Goal: Download file/media: Obtain a digital file from the website

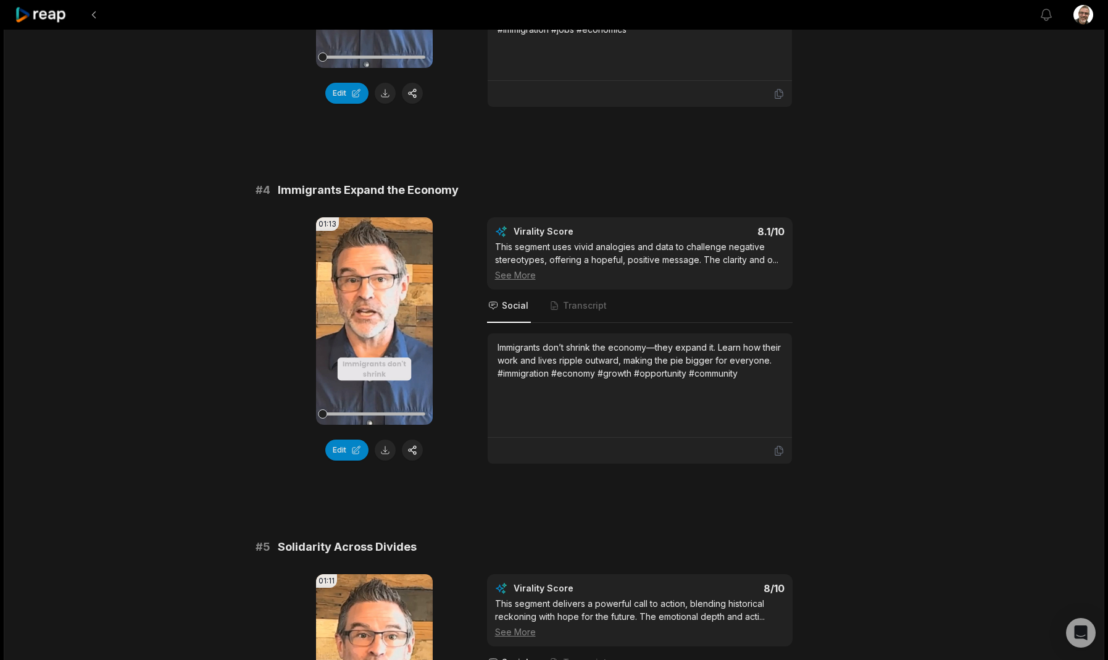
scroll to position [1061, 0]
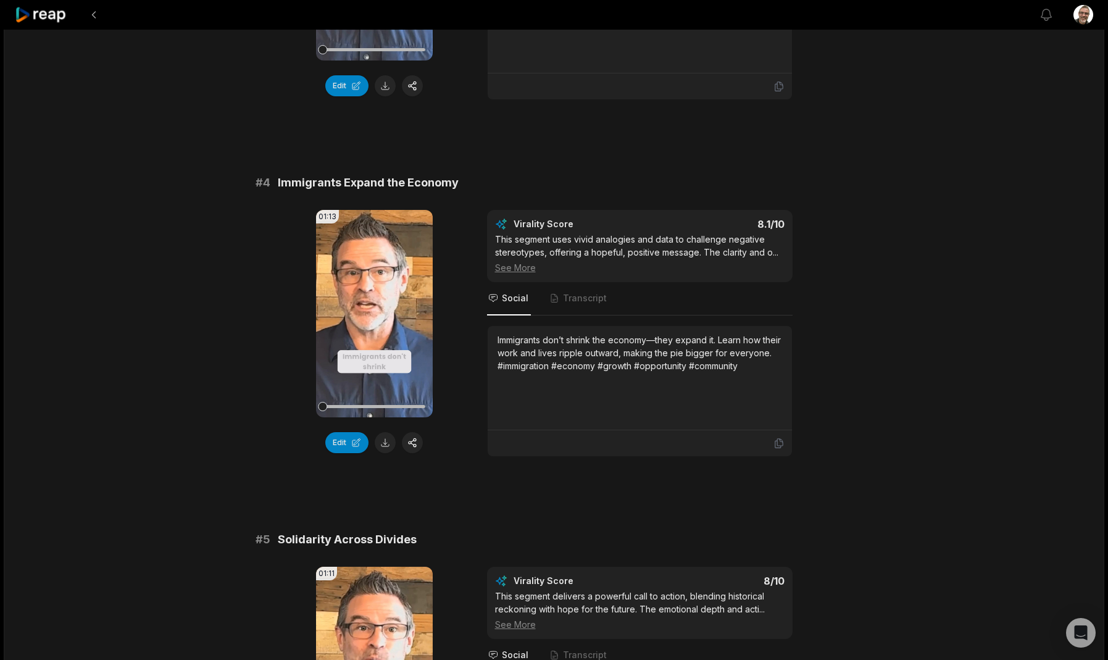
click at [566, 372] on div "Immigrants don’t shrink the economy—they expand it. Learn how their work and li…" at bounding box center [639, 352] width 284 height 39
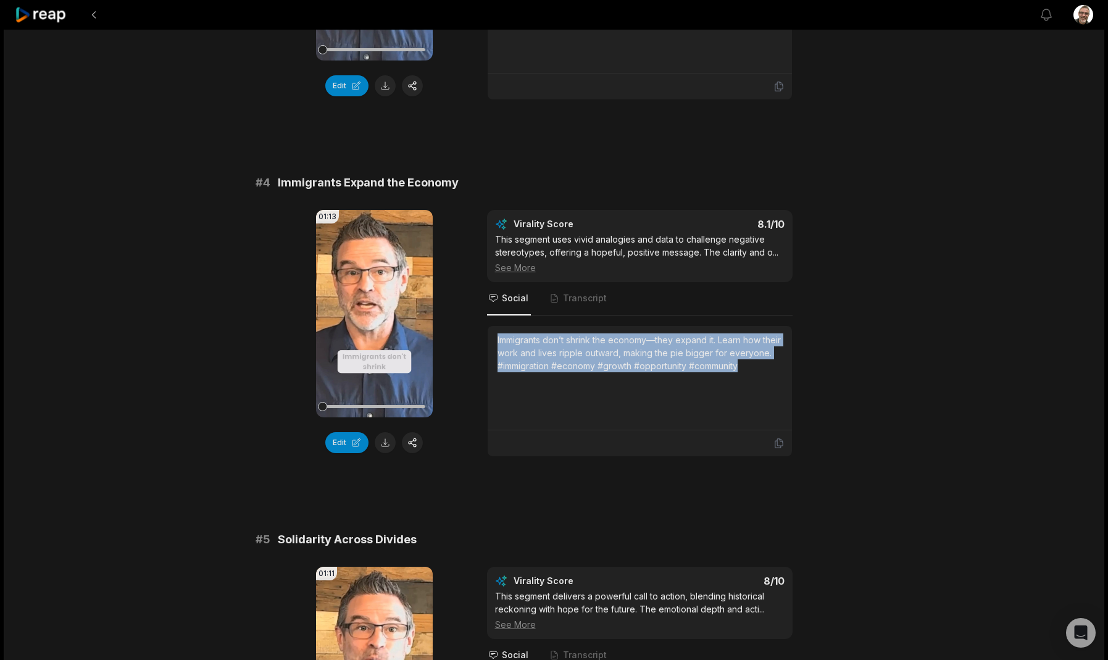
drag, startPoint x: 574, startPoint y: 385, endPoint x: 491, endPoint y: 334, distance: 97.5
click at [491, 334] on div "Immigrants don’t shrink the economy—they expand it. Learn how their work and li…" at bounding box center [639, 378] width 304 height 104
copy div "Immigrants don’t shrink the economy—they expand it. Learn how their work and li…"
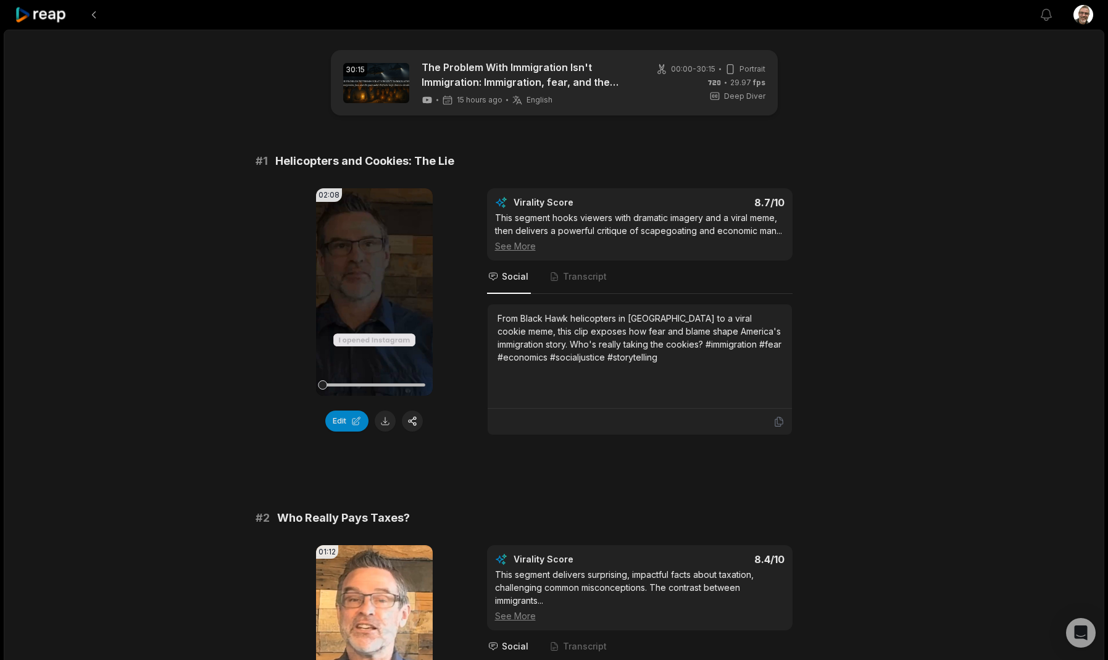
scroll to position [0, 0]
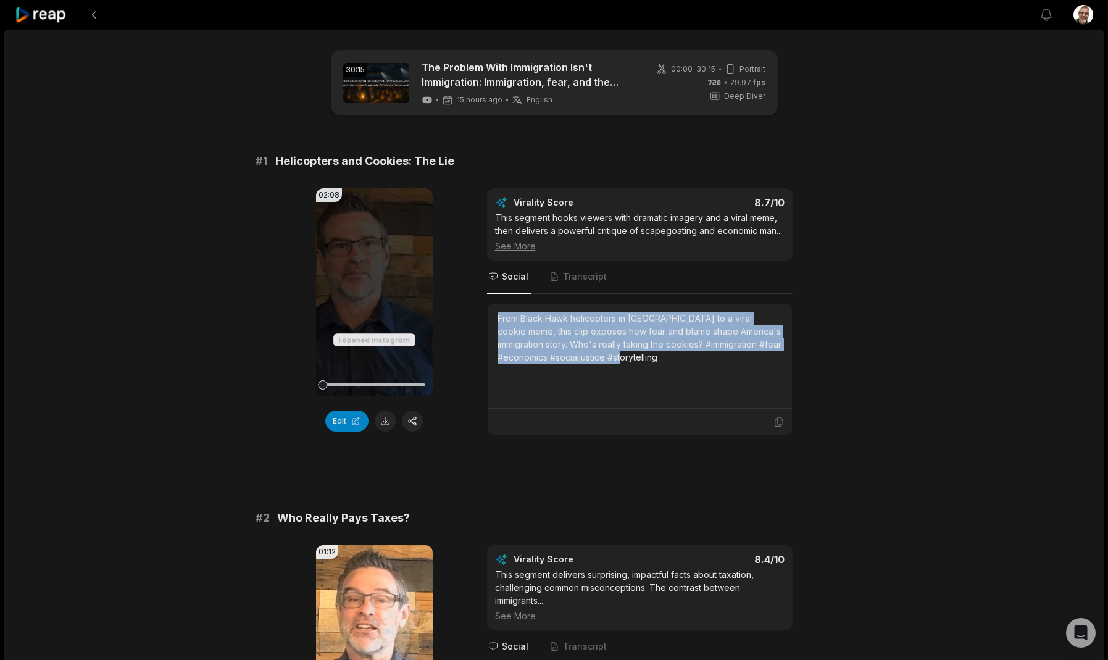
drag, startPoint x: 626, startPoint y: 365, endPoint x: 497, endPoint y: 318, distance: 137.4
click at [497, 318] on div "From Black Hawk helicopters in [GEOGRAPHIC_DATA] to a viral cookie meme, this c…" at bounding box center [639, 356] width 284 height 89
copy div "From Black Hawk helicopters in [GEOGRAPHIC_DATA] to a viral cookie meme, this c…"
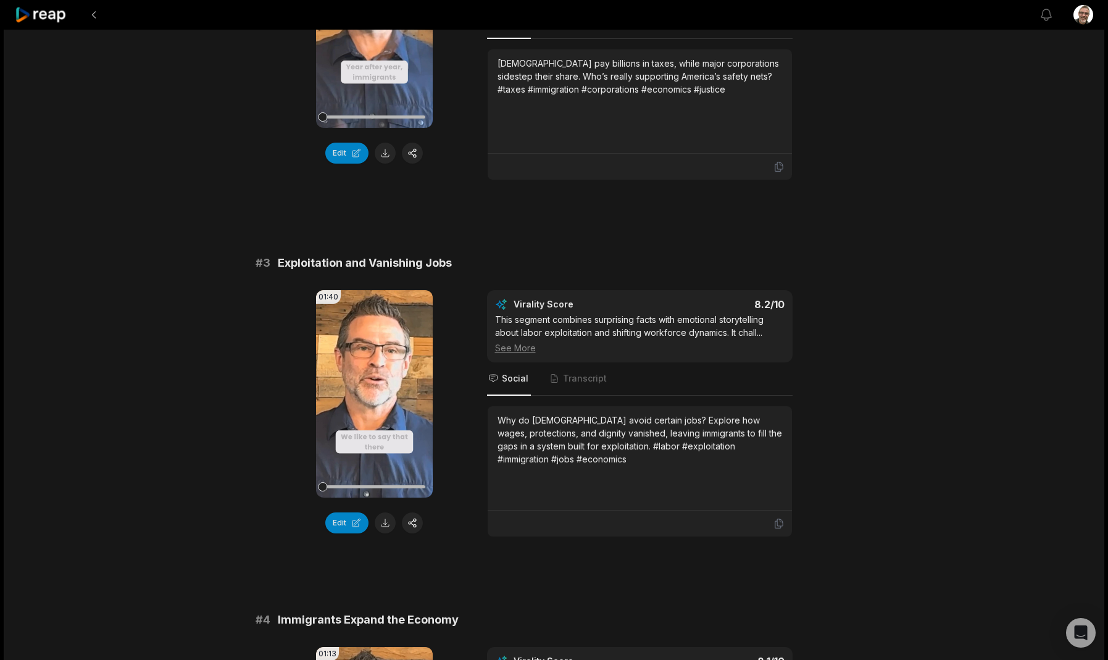
scroll to position [626, 0]
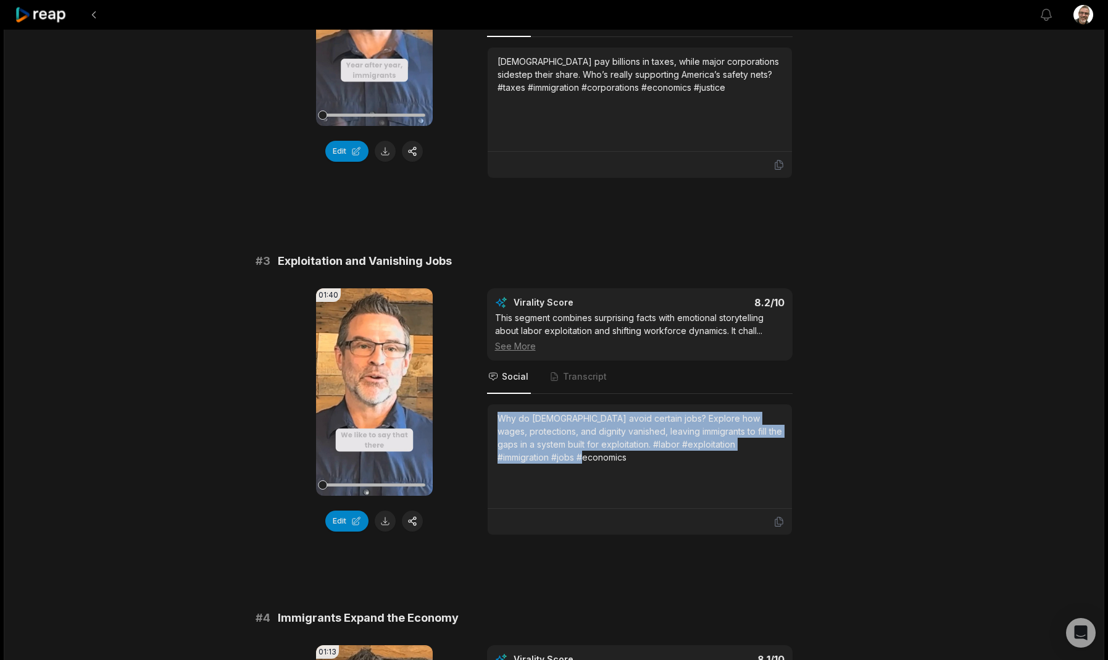
drag, startPoint x: 592, startPoint y: 464, endPoint x: 473, endPoint y: 406, distance: 132.5
click at [473, 406] on div "01:40 Your browser does not support mp4 format. Edit Virality Score 8.2 /10 Thi…" at bounding box center [553, 411] width 597 height 247
copy div "Why do [DEMOGRAPHIC_DATA] avoid certain jobs? Explore how wages, protections, a…"
drag, startPoint x: 781, startPoint y: 87, endPoint x: 480, endPoint y: 54, distance: 302.4
click at [480, 54] on div "01:12 Your browser does not support mp4 format. Edit Virality Score 8.4 /10 Thi…" at bounding box center [553, 49] width 597 height 260
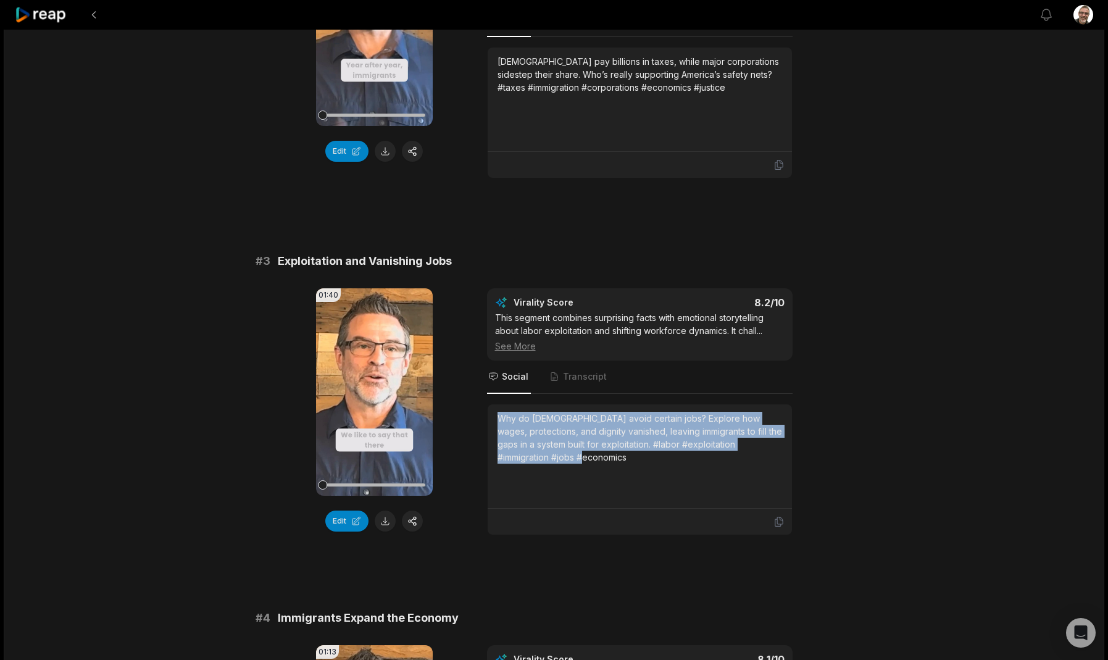
copy div "Undocumented immigrants pay billions in taxes, while major corporations sideste…"
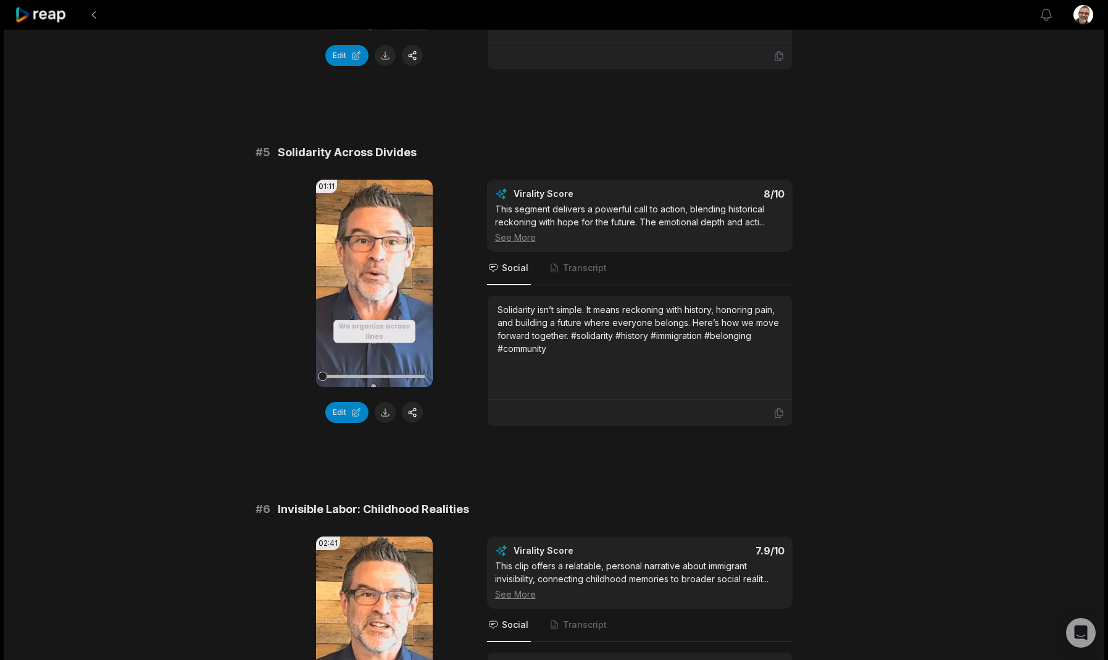
scroll to position [1449, 0]
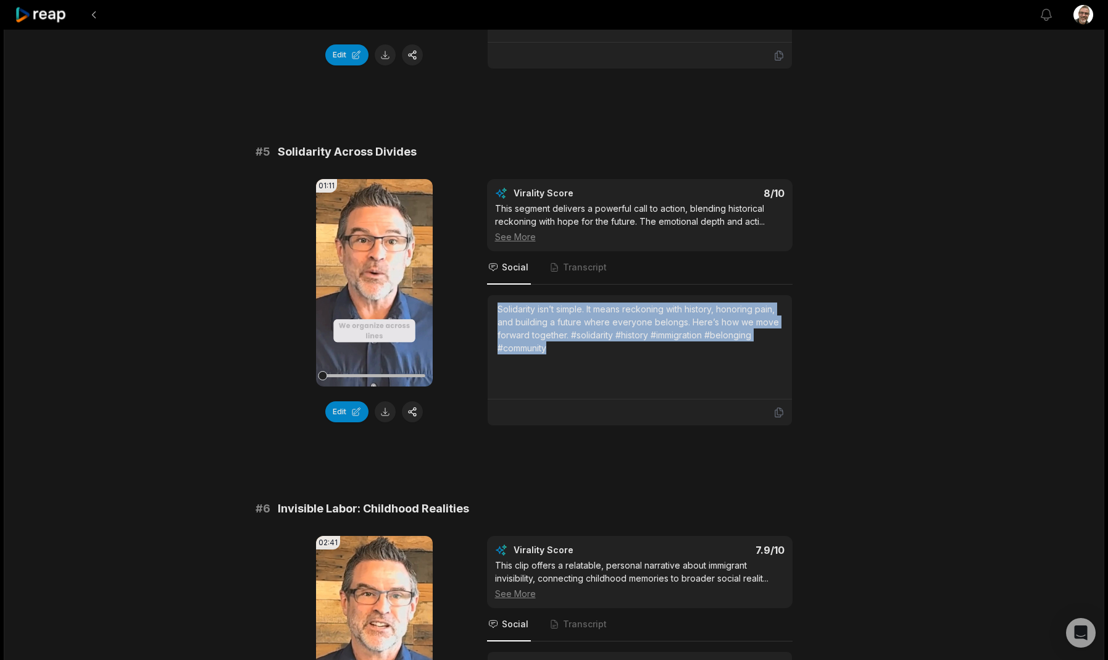
drag, startPoint x: 564, startPoint y: 347, endPoint x: 491, endPoint y: 292, distance: 91.3
click at [491, 292] on div "Virality Score 8 /10 This segment delivers a powerful call to action, blending …" at bounding box center [639, 302] width 305 height 247
copy div "Solidarity isn’t simple. It means reckoning with history, honoring pain, and bu…"
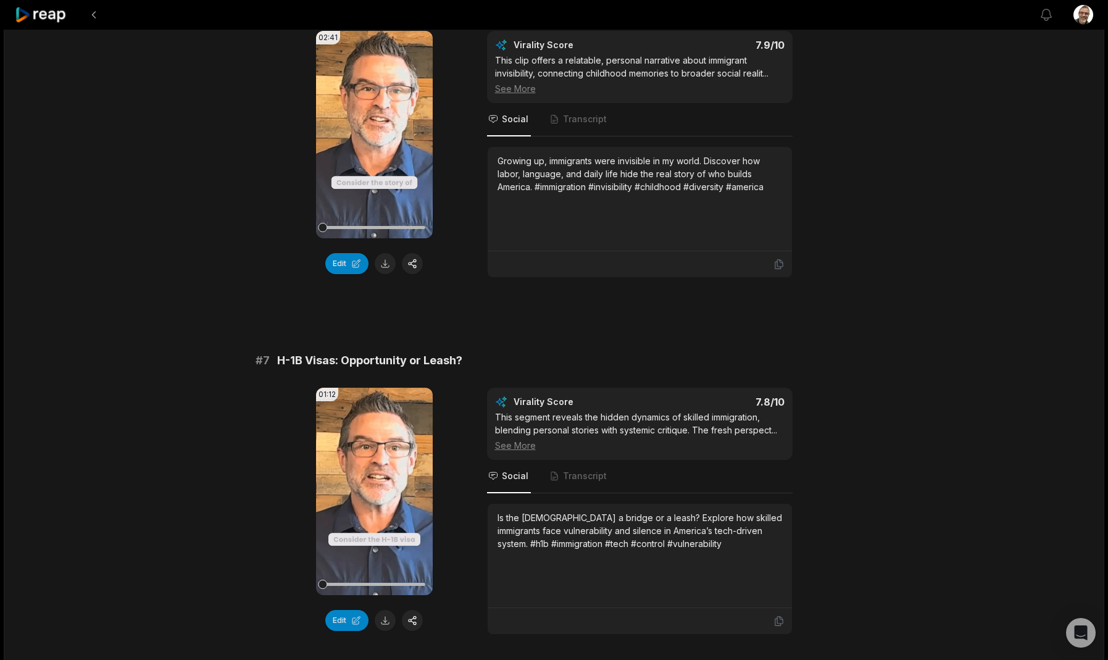
scroll to position [1961, 0]
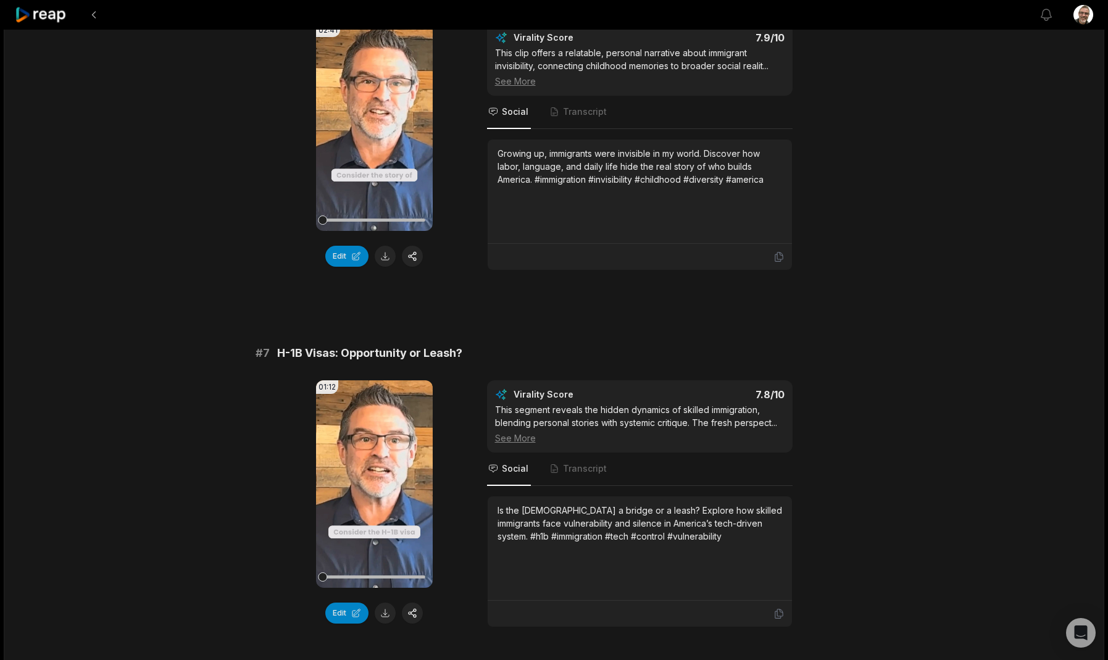
click at [380, 255] on button at bounding box center [385, 256] width 21 height 21
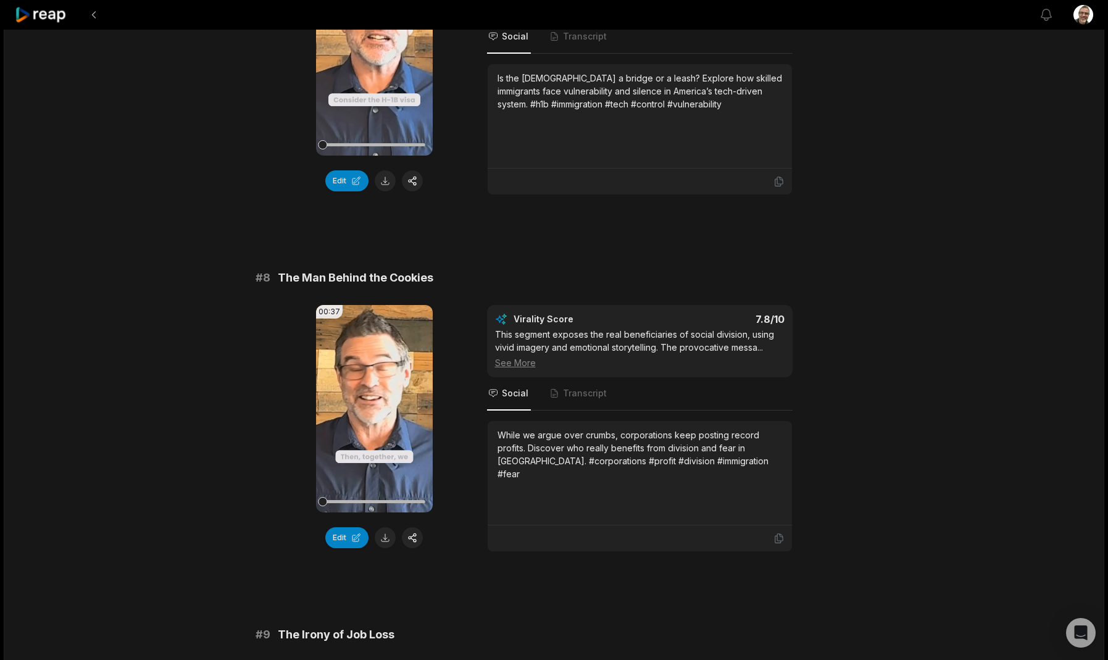
scroll to position [2395, 0]
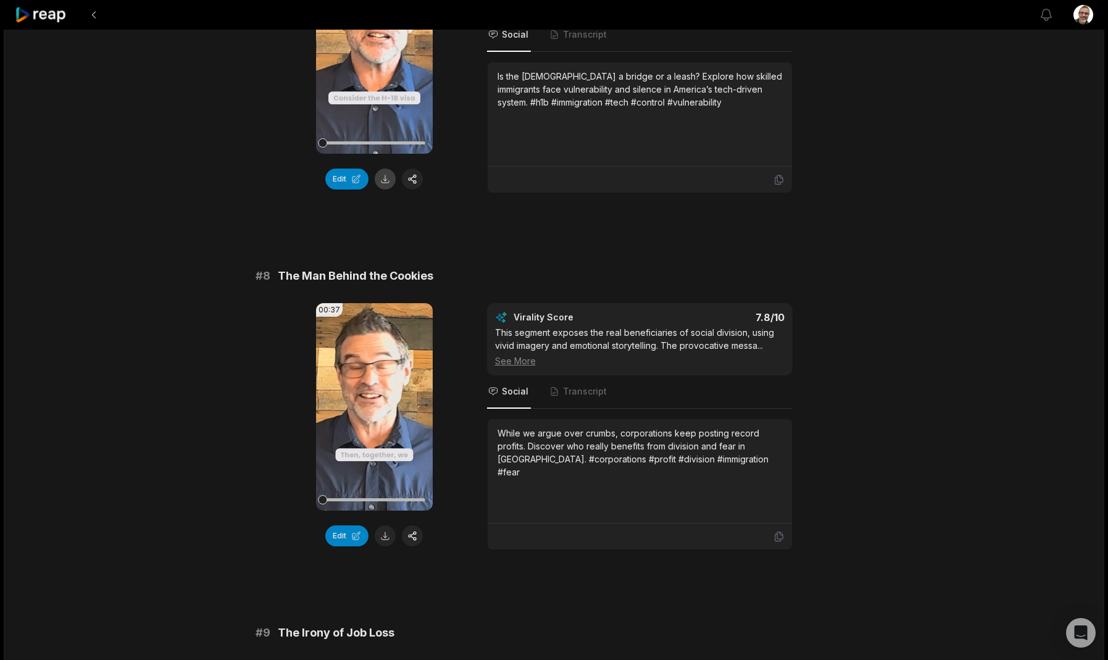
click at [385, 185] on button at bounding box center [385, 178] width 21 height 21
click at [391, 538] on button at bounding box center [385, 535] width 21 height 21
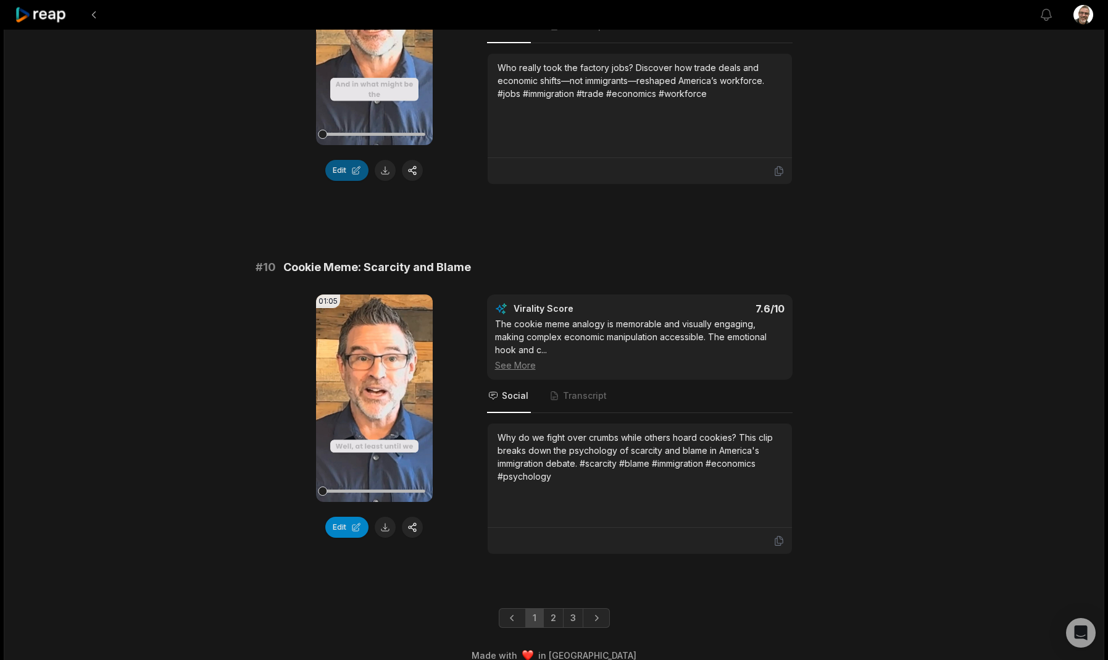
scroll to position [3118, 0]
drag, startPoint x: 383, startPoint y: 170, endPoint x: 383, endPoint y: 181, distance: 10.5
click at [383, 170] on button at bounding box center [385, 169] width 21 height 21
click at [386, 526] on button at bounding box center [385, 526] width 21 height 21
click at [554, 613] on link "2" at bounding box center [553, 617] width 20 height 20
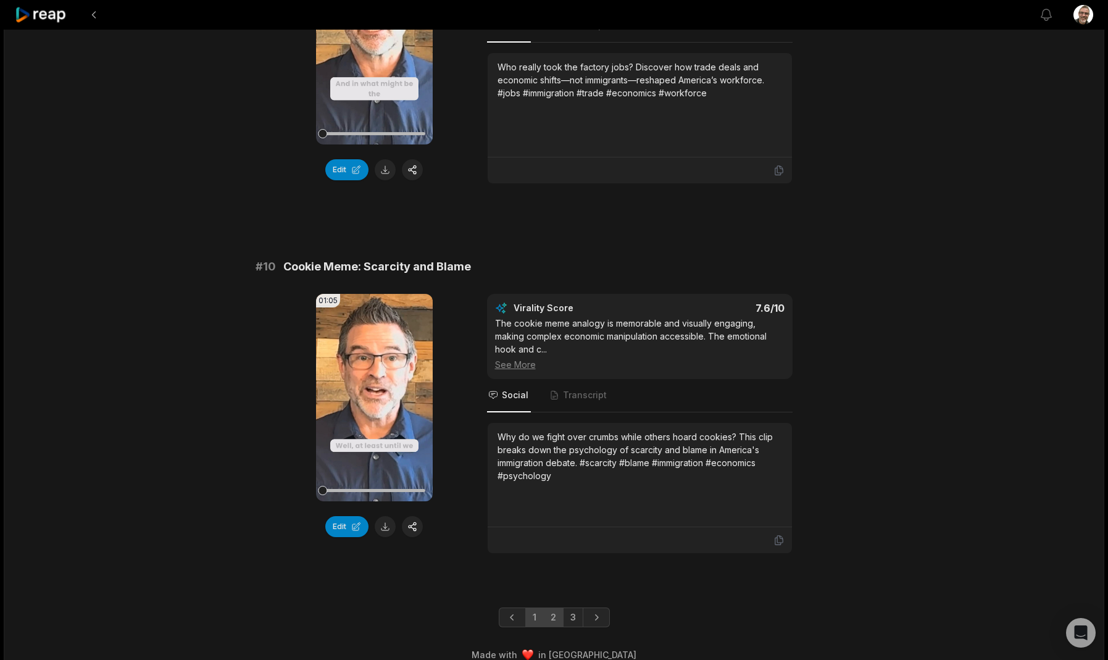
scroll to position [0, 0]
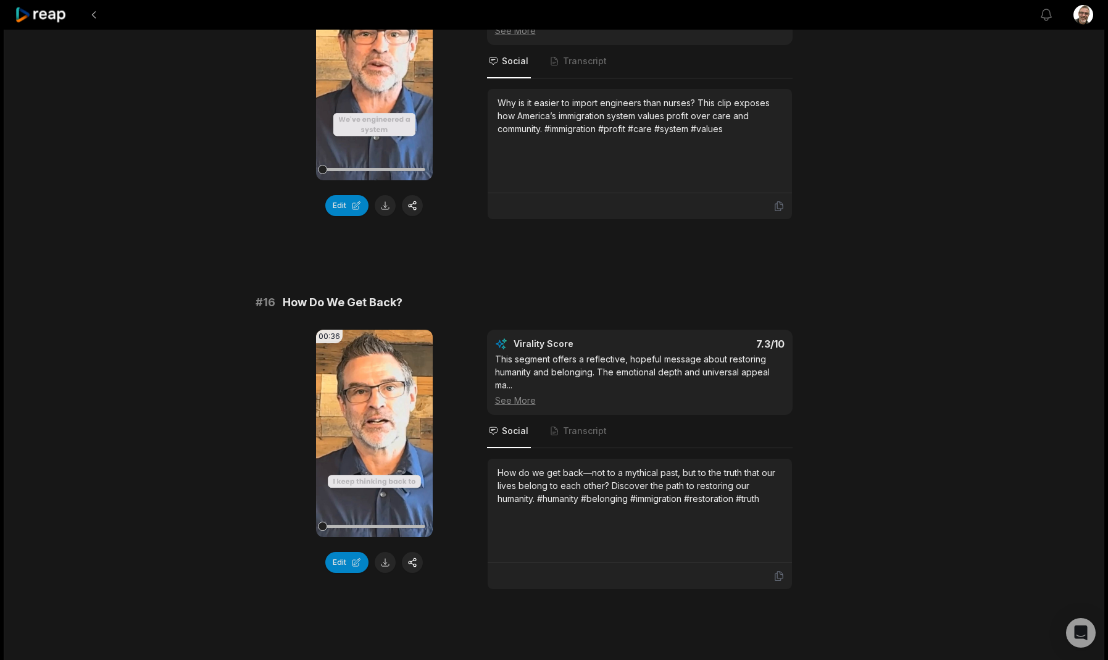
scroll to position [1669, 0]
drag, startPoint x: 384, startPoint y: 209, endPoint x: 384, endPoint y: 220, distance: 10.5
click at [384, 207] on button at bounding box center [385, 204] width 21 height 21
click at [386, 564] on button at bounding box center [385, 561] width 21 height 21
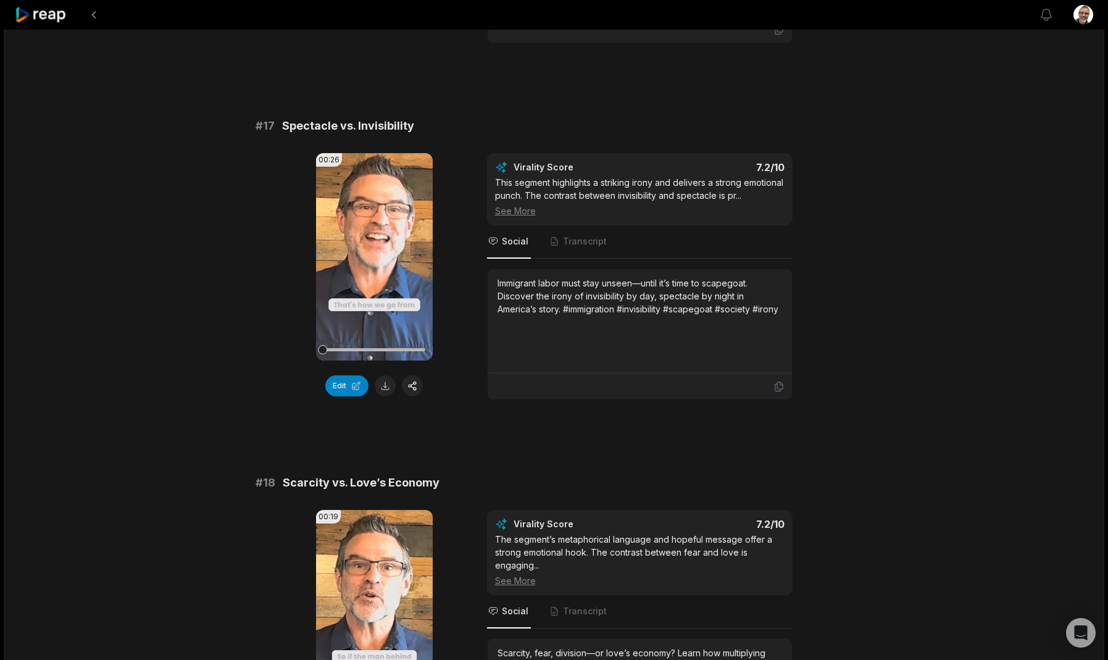
scroll to position [2220, 0]
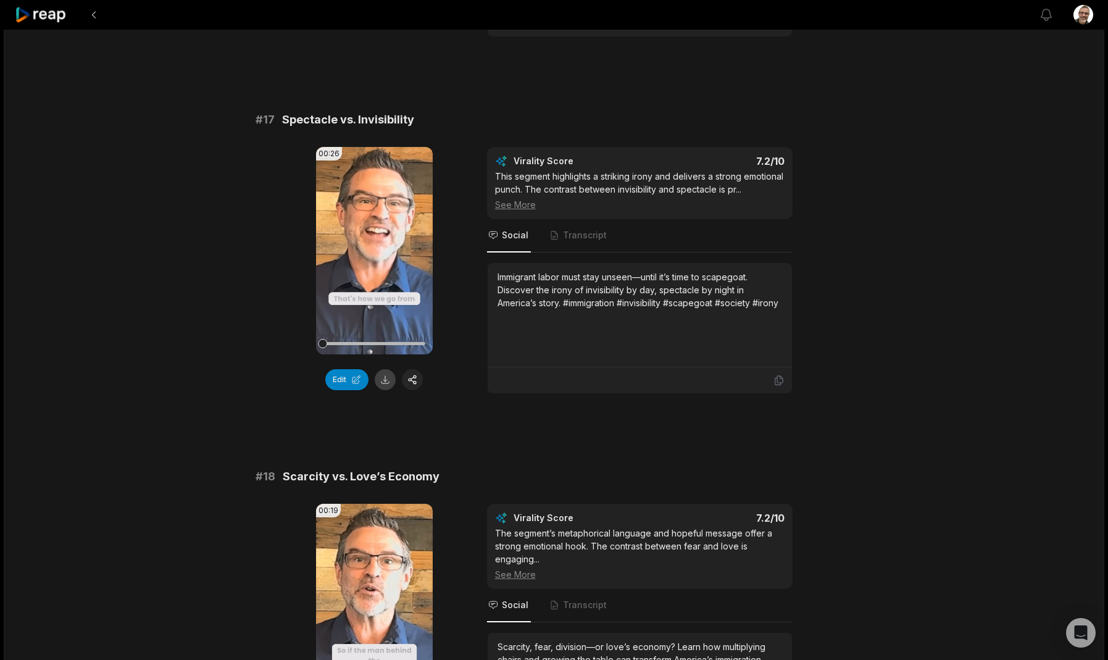
click at [391, 384] on button at bounding box center [385, 379] width 21 height 21
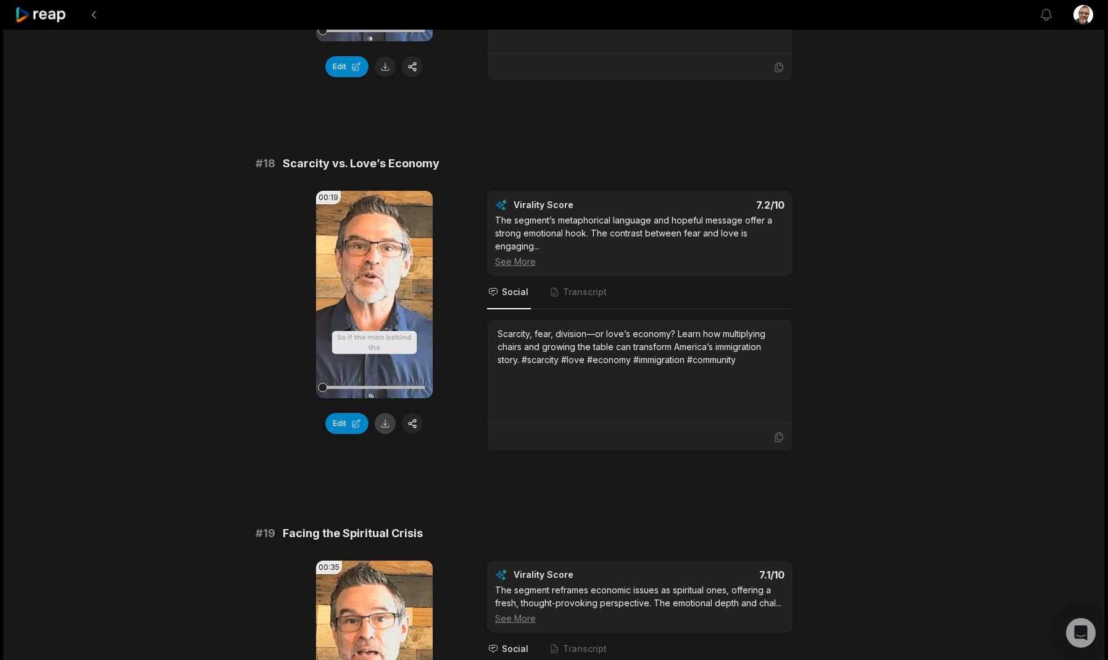
scroll to position [2534, 0]
click at [389, 433] on button at bounding box center [385, 422] width 21 height 21
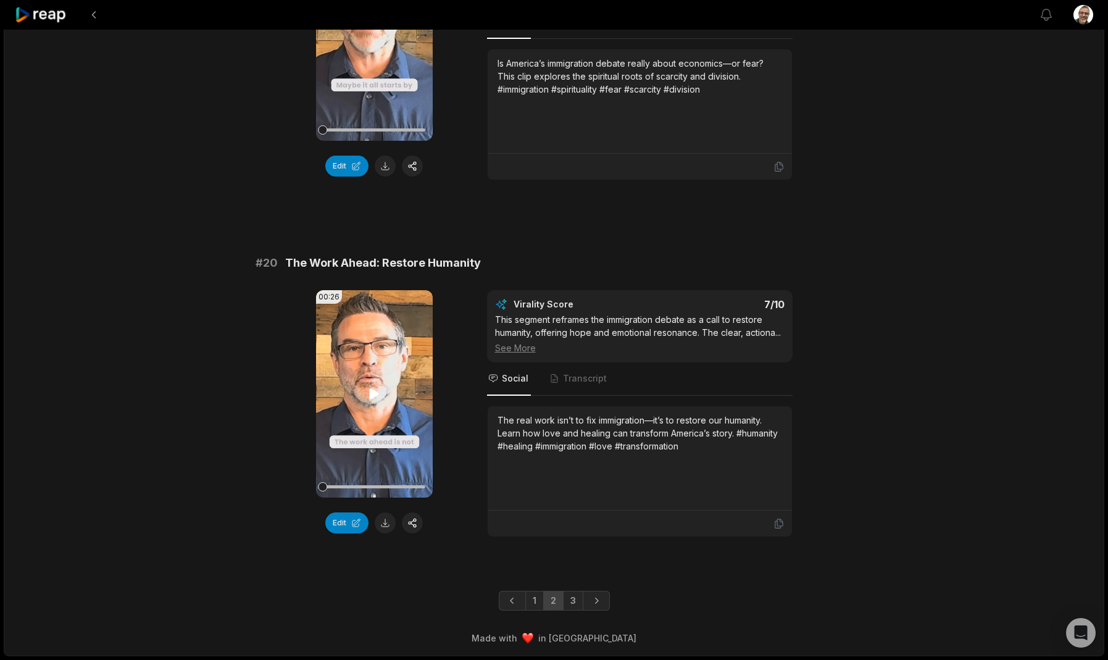
scroll to position [3173, 0]
click at [388, 173] on button at bounding box center [385, 166] width 21 height 21
click at [386, 529] on button at bounding box center [385, 522] width 21 height 21
click at [578, 600] on link "3" at bounding box center [573, 601] width 20 height 20
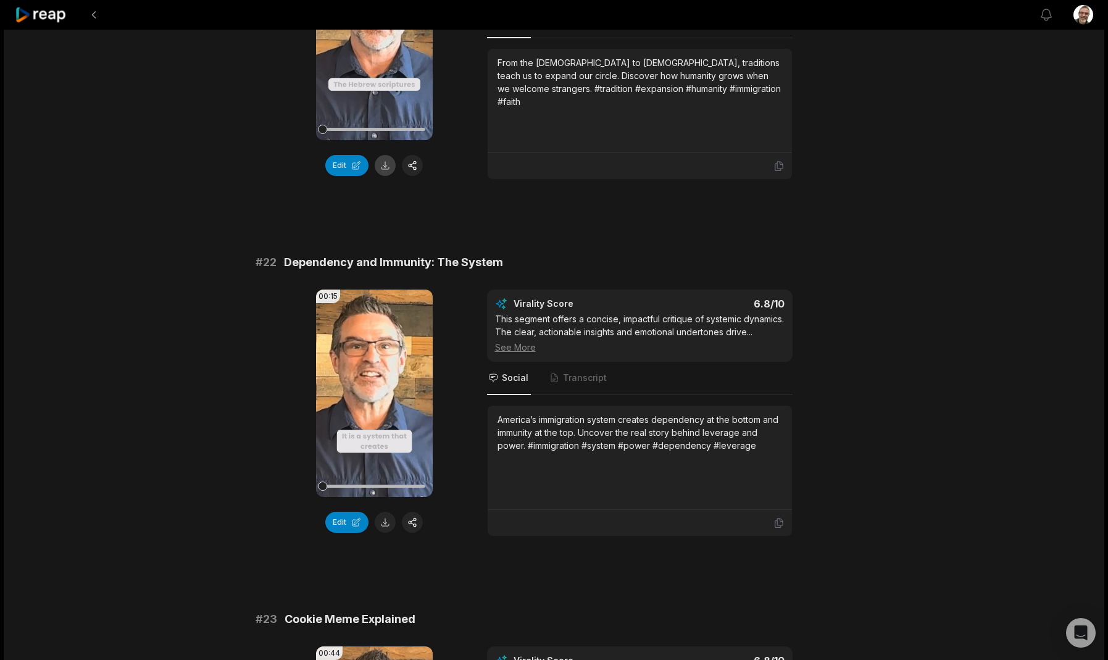
scroll to position [258, 0]
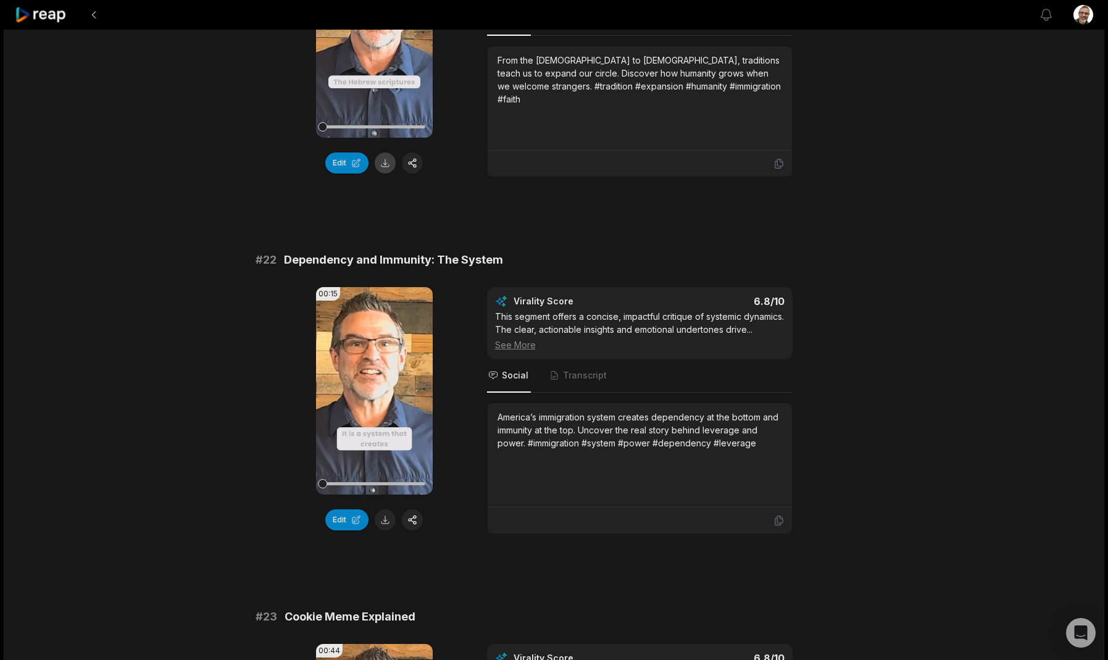
click at [384, 165] on button at bounding box center [385, 162] width 21 height 21
click at [386, 518] on button at bounding box center [385, 519] width 21 height 21
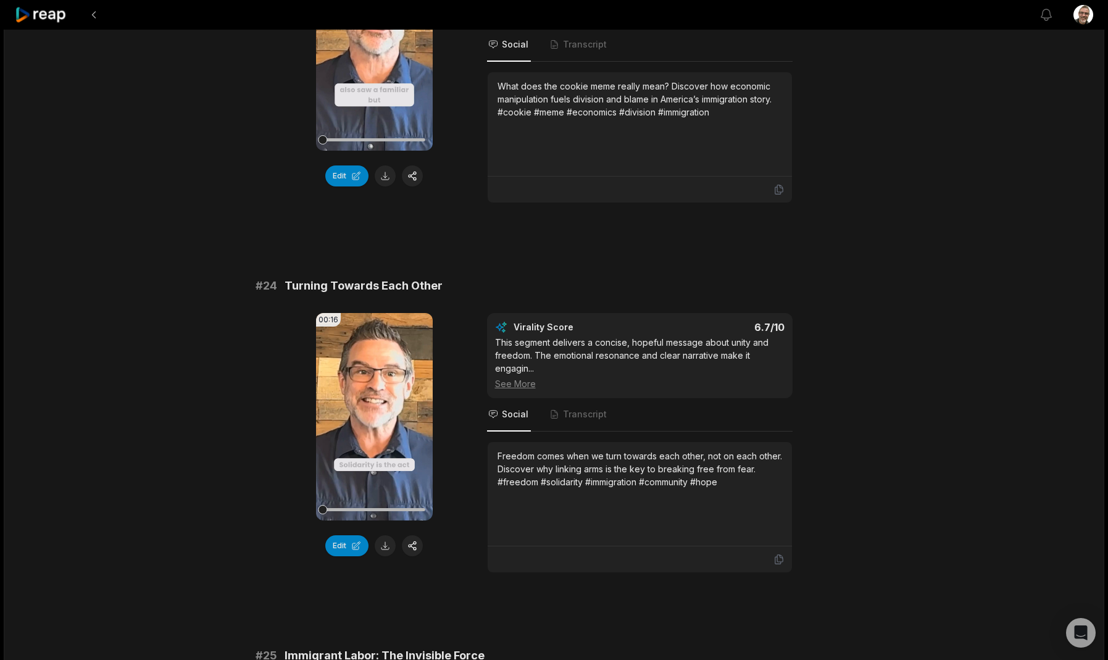
scroll to position [964, 0]
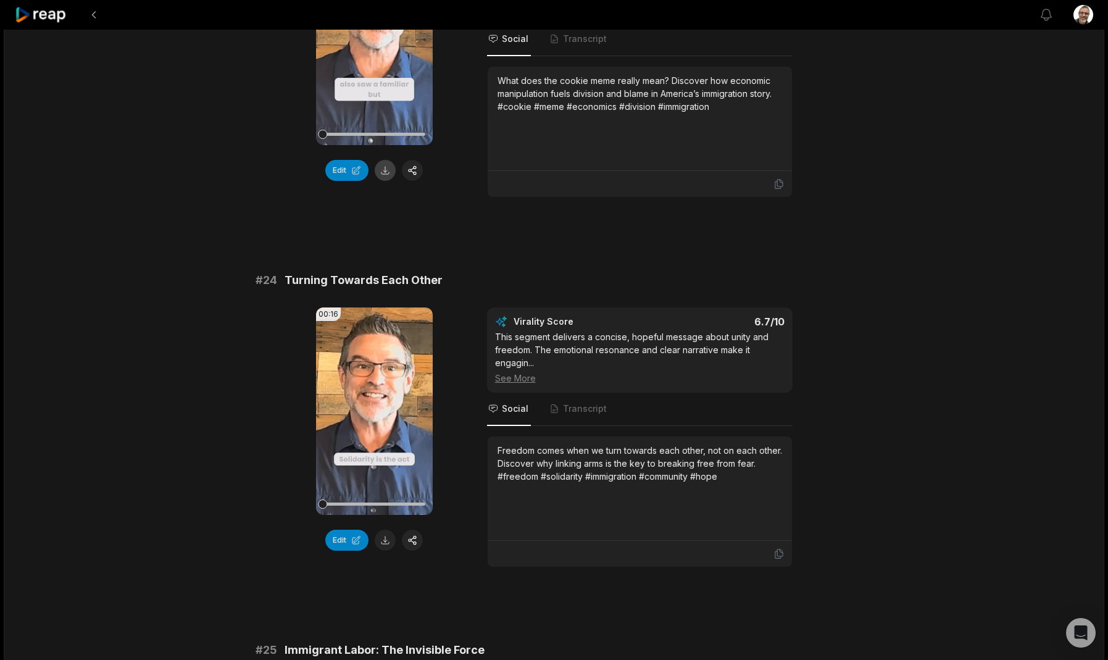
click at [387, 181] on button at bounding box center [385, 170] width 21 height 21
click at [383, 550] on button at bounding box center [385, 539] width 21 height 21
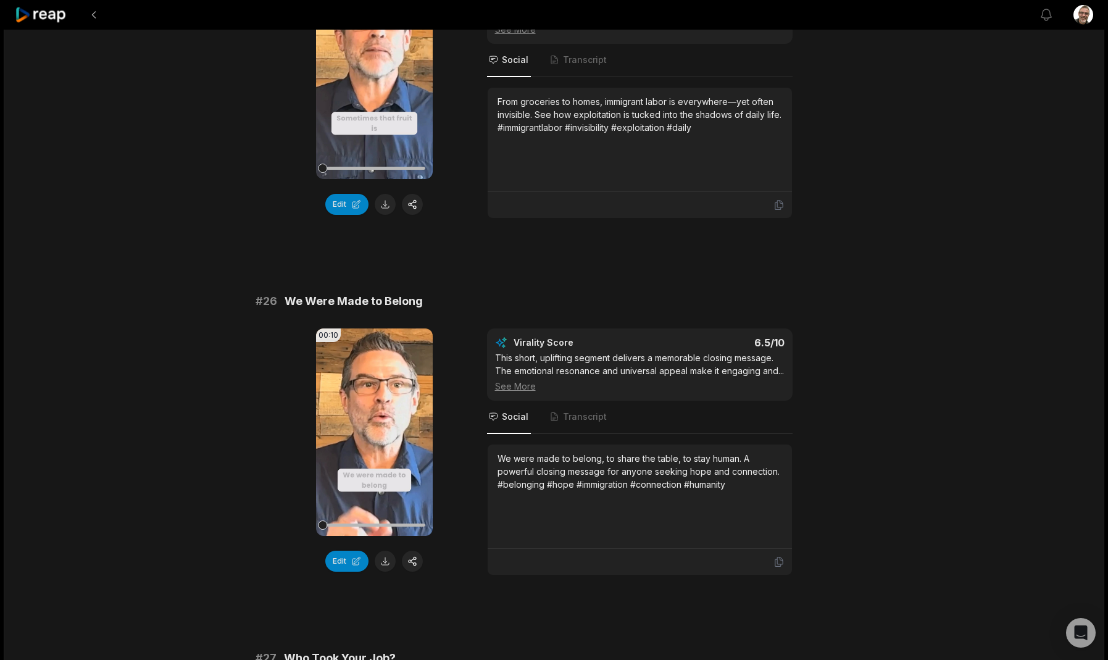
scroll to position [1675, 0]
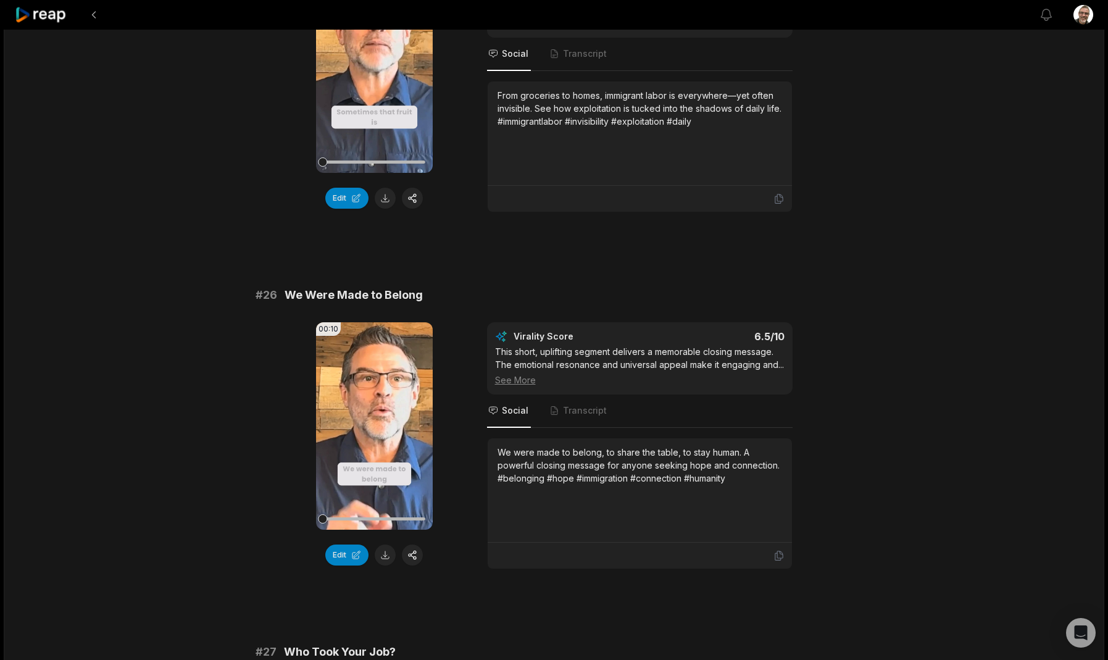
click at [386, 209] on button at bounding box center [385, 198] width 21 height 21
click at [388, 565] on button at bounding box center [385, 554] width 21 height 21
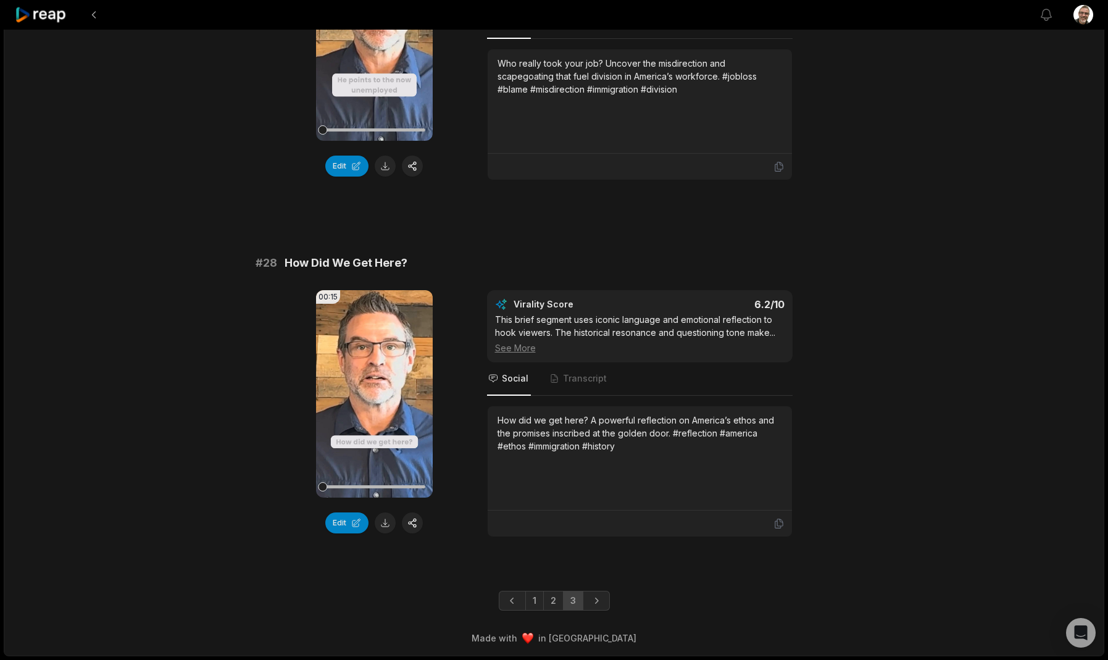
scroll to position [2447, 0]
click at [383, 156] on button at bounding box center [385, 166] width 21 height 21
click at [393, 523] on button at bounding box center [385, 522] width 21 height 21
click at [548, 602] on link "2" at bounding box center [553, 601] width 20 height 20
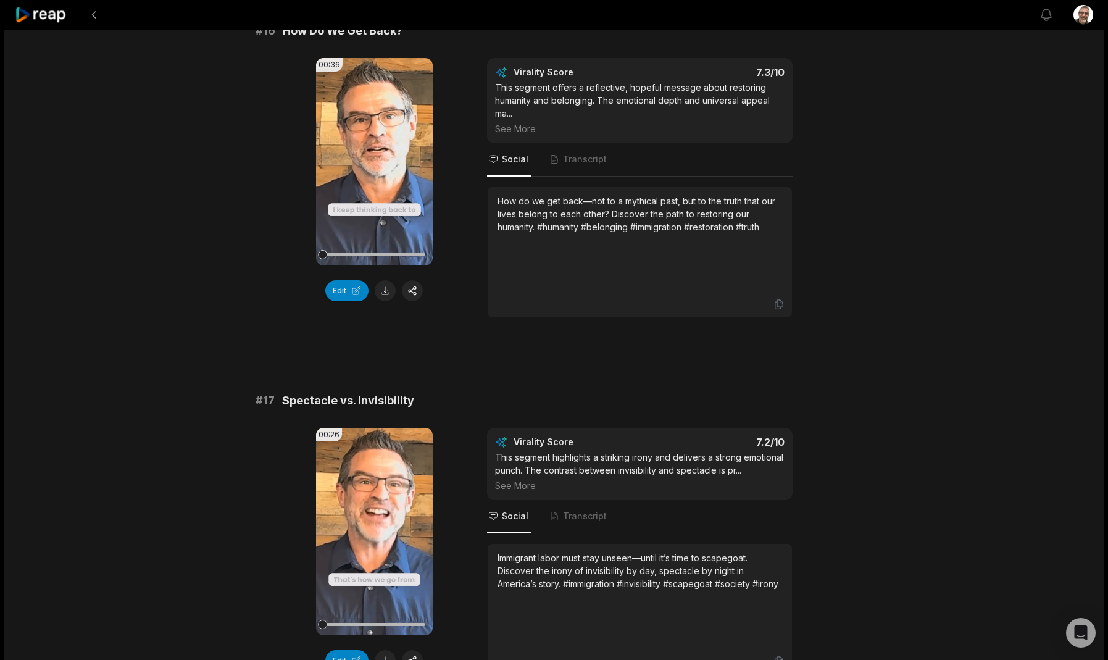
scroll to position [1933, 0]
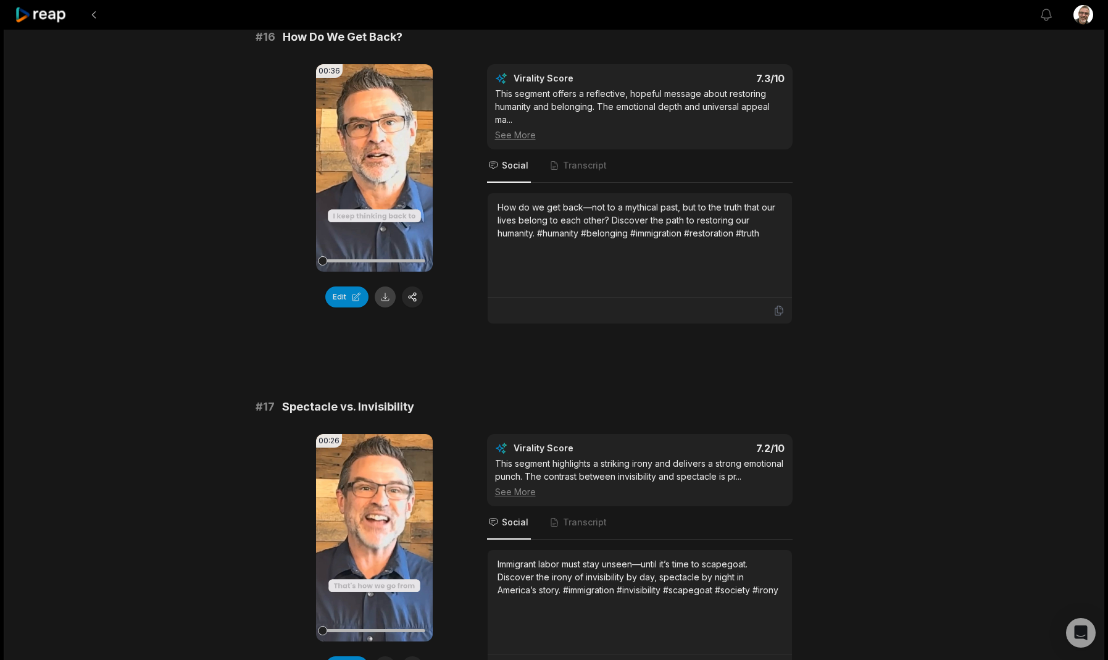
click at [384, 299] on button at bounding box center [385, 296] width 21 height 21
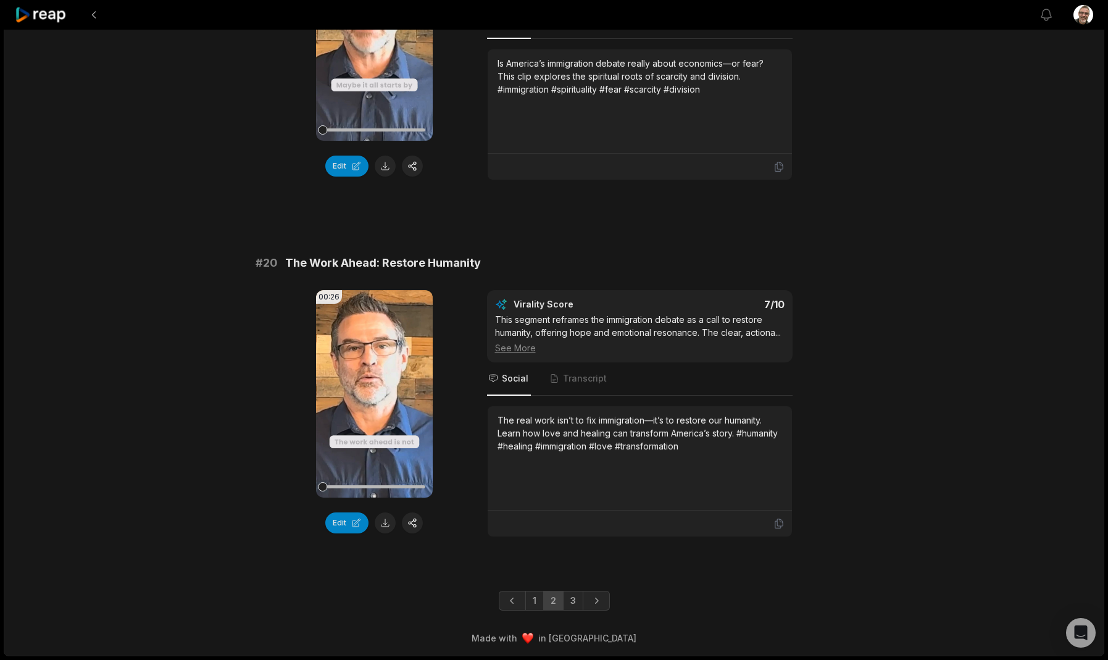
scroll to position [3173, 0]
click at [387, 521] on button at bounding box center [385, 522] width 21 height 21
click at [536, 595] on link "1" at bounding box center [534, 601] width 19 height 20
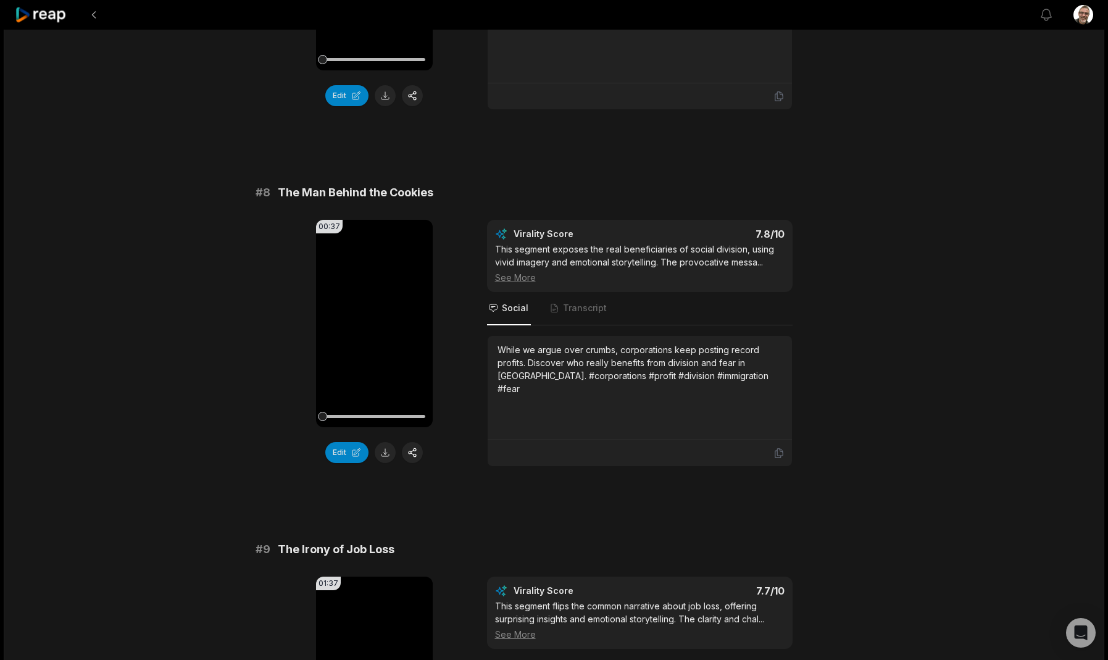
scroll to position [2432, 0]
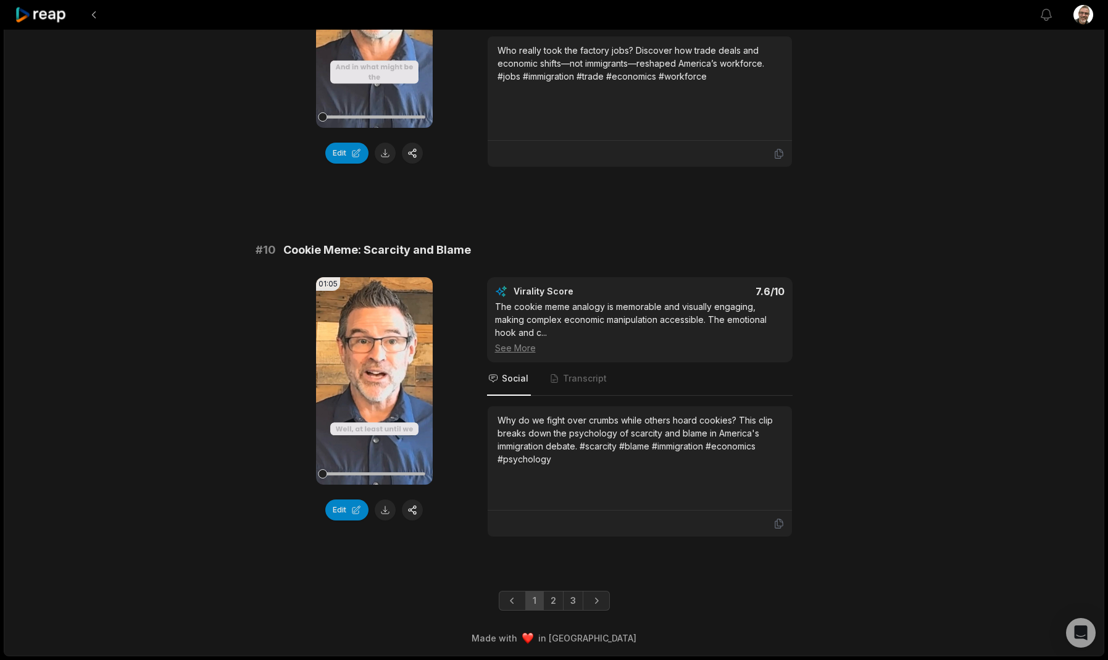
scroll to position [3134, 0]
click at [555, 600] on link "2" at bounding box center [553, 601] width 20 height 20
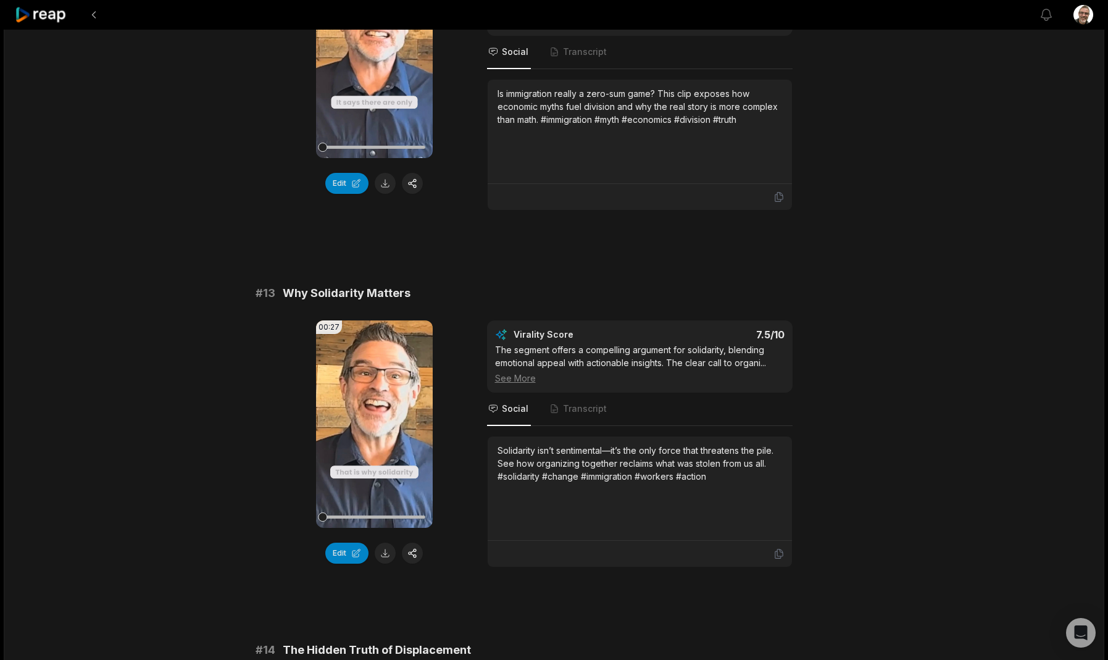
scroll to position [589, 0]
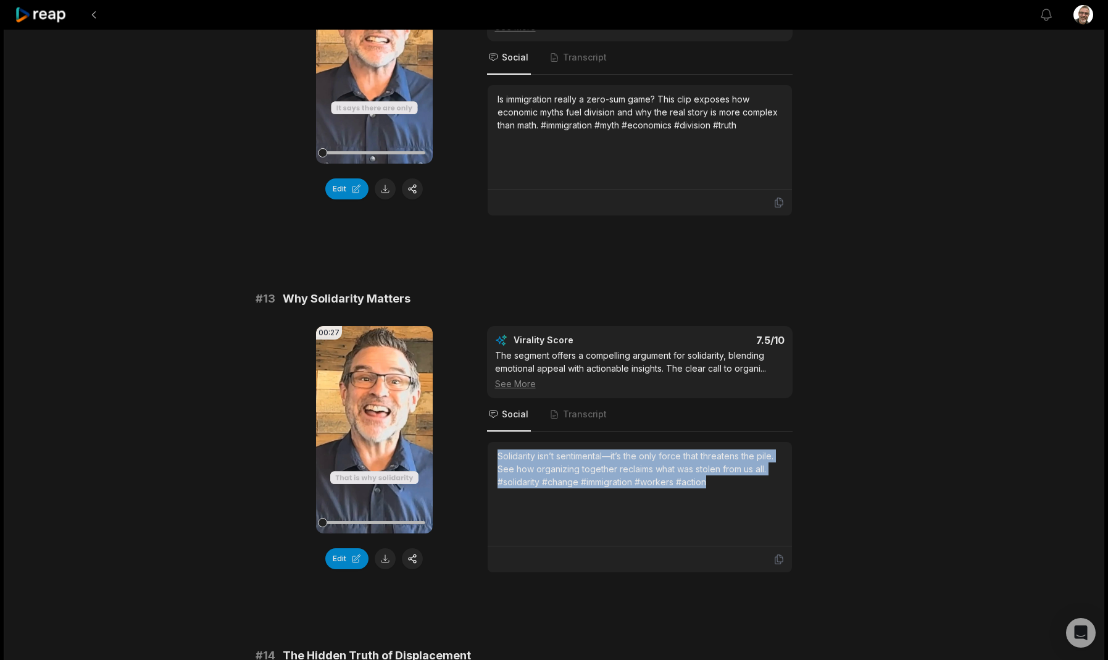
drag, startPoint x: 735, startPoint y: 483, endPoint x: 497, endPoint y: 444, distance: 240.8
click at [497, 444] on div "Solidarity isn’t sentimental—it’s the only force that threatens the pile. See h…" at bounding box center [639, 494] width 304 height 104
copy div "Solidarity isn’t sentimental—it’s the only force that threatens the pile. See h…"
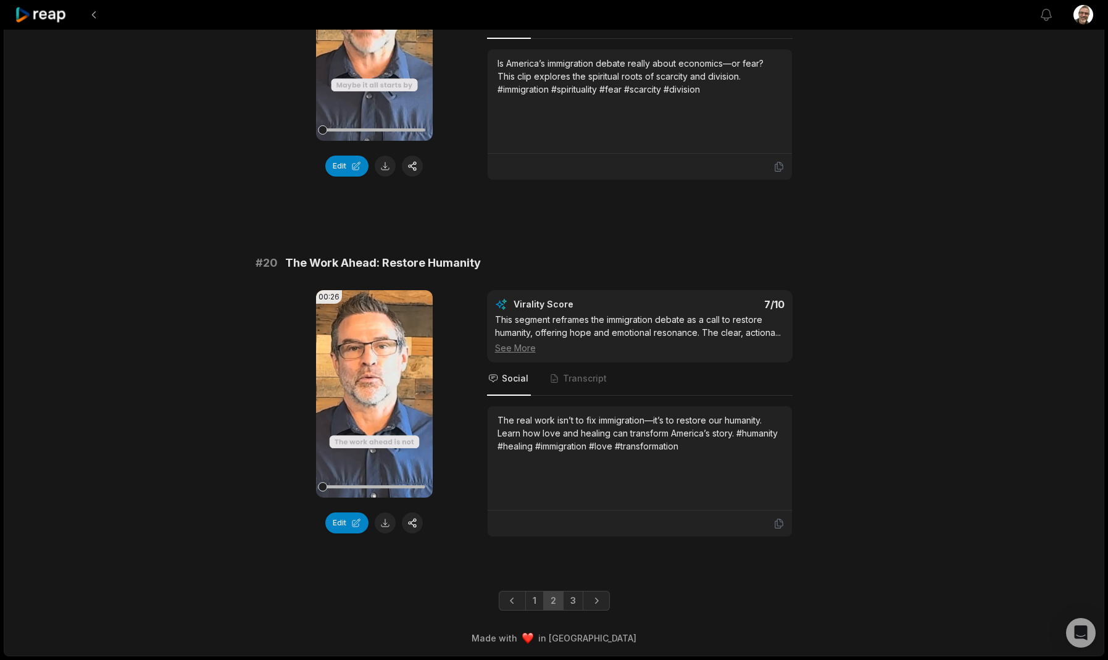
scroll to position [3173, 0]
click at [571, 606] on link "3" at bounding box center [573, 601] width 20 height 20
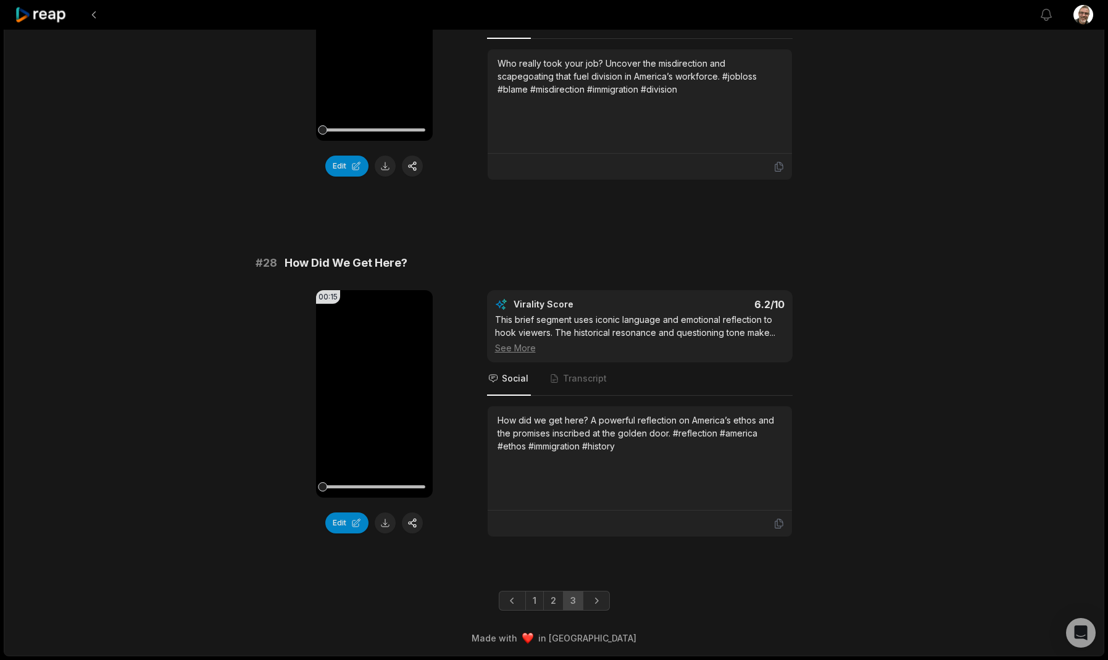
scroll to position [2447, 0]
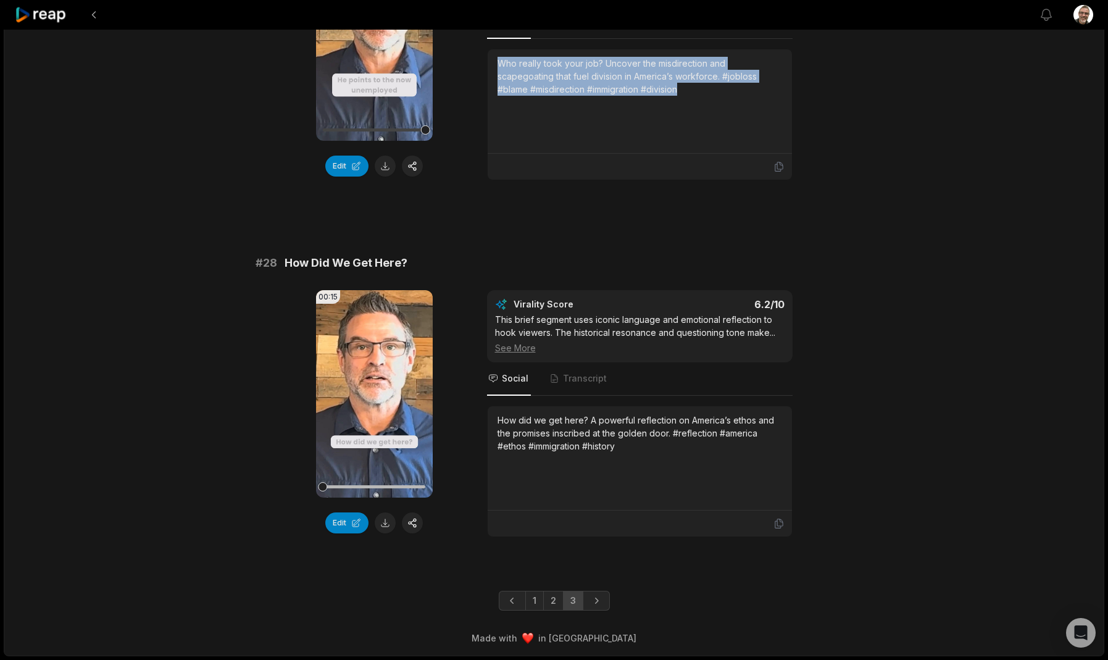
scroll to position [2447, 0]
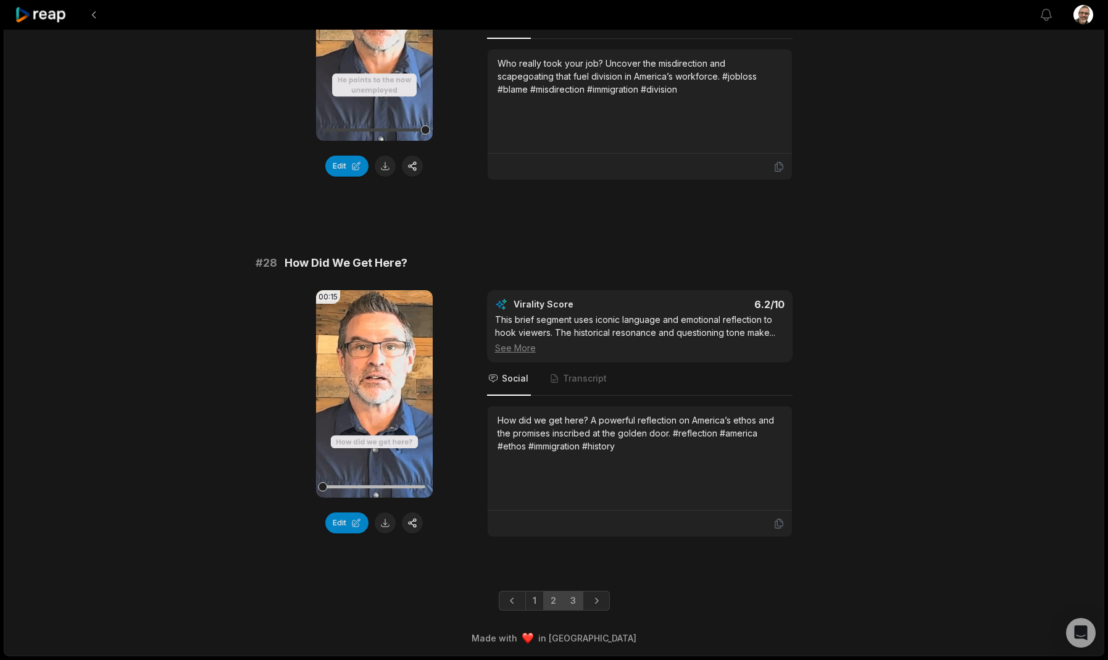
click at [549, 594] on link "2" at bounding box center [553, 601] width 20 height 20
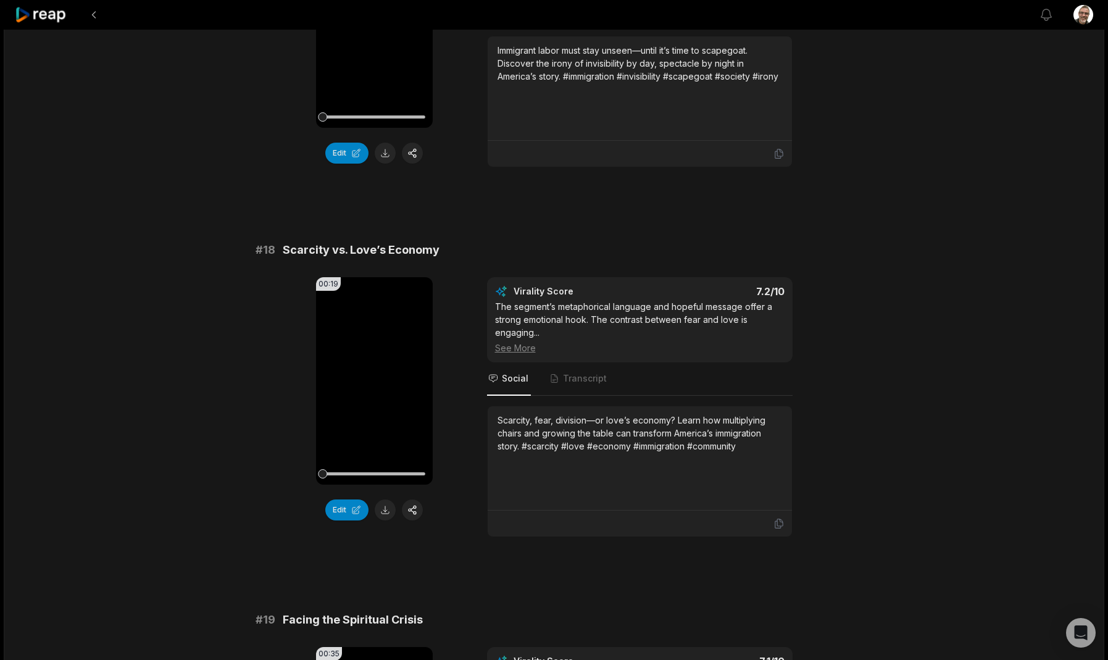
scroll to position [2403, 0]
